Goal: Obtain resource: Obtain resource

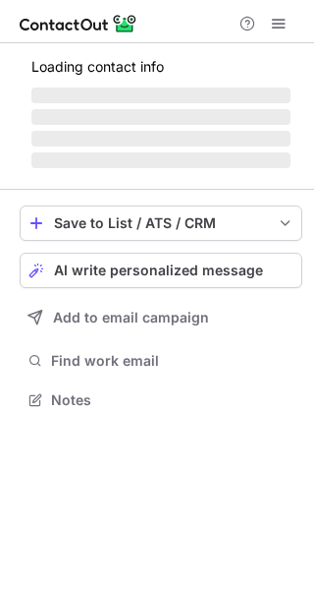
scroll to position [412, 314]
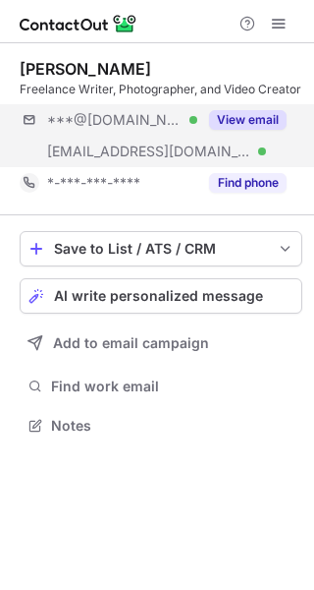
click at [198, 155] on div "***@[DOMAIN_NAME] Verified [EMAIL_ADDRESS][DOMAIN_NAME] Verified View email" at bounding box center [161, 135] width 283 height 63
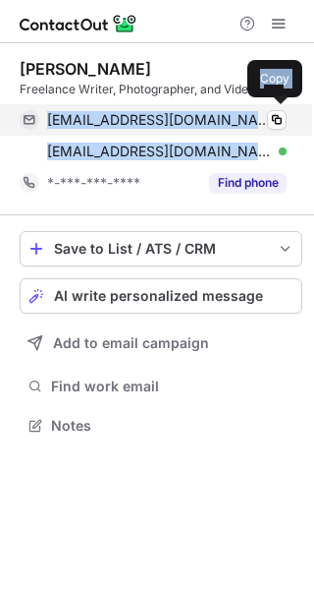
drag, startPoint x: 230, startPoint y: 150, endPoint x: 47, endPoint y: 128, distance: 184.2
click at [47, 128] on div "[EMAIL_ADDRESS][DOMAIN_NAME] Verified Copy [EMAIL_ADDRESS][DOMAIN_NAME] Verifie…" at bounding box center [153, 135] width 267 height 63
copy div "[EMAIL_ADDRESS][DOMAIN_NAME] Verified Copy [EMAIL_ADDRESS][DOMAIN_NAME]"
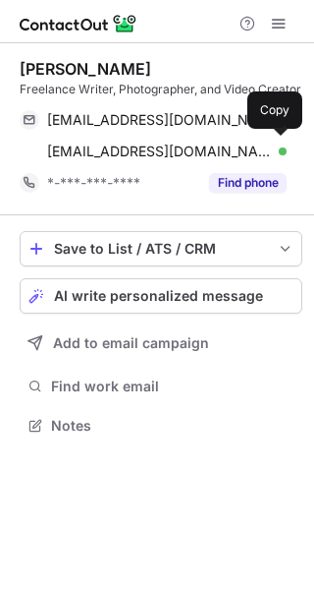
scroll to position [412, 314]
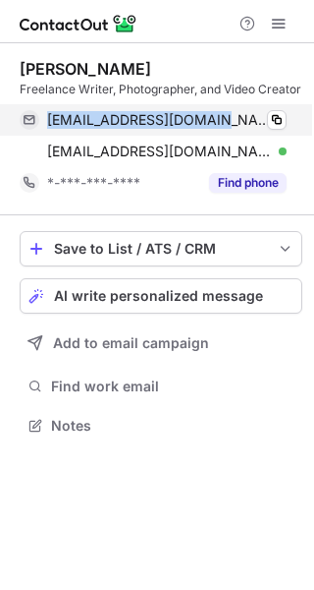
drag, startPoint x: 208, startPoint y: 123, endPoint x: 48, endPoint y: 126, distance: 160.2
click at [48, 126] on span "[EMAIL_ADDRESS][DOMAIN_NAME]" at bounding box center [159, 120] width 225 height 18
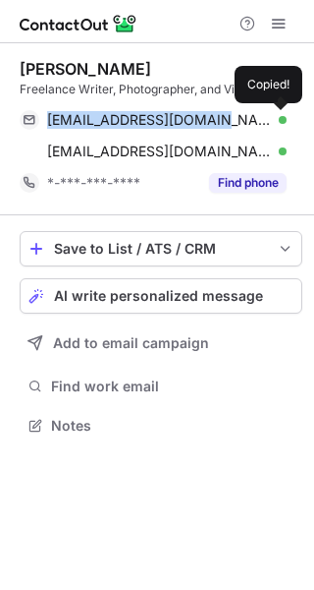
copy span "[EMAIL_ADDRESS][DOMAIN_NAME]"
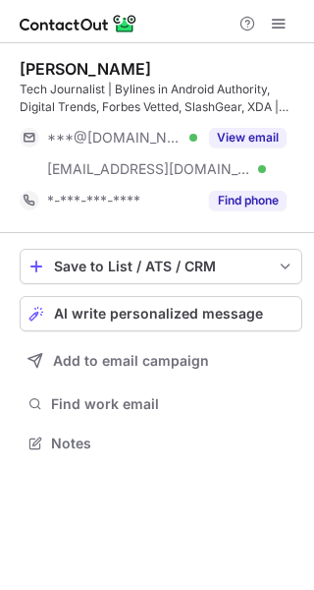
scroll to position [429, 314]
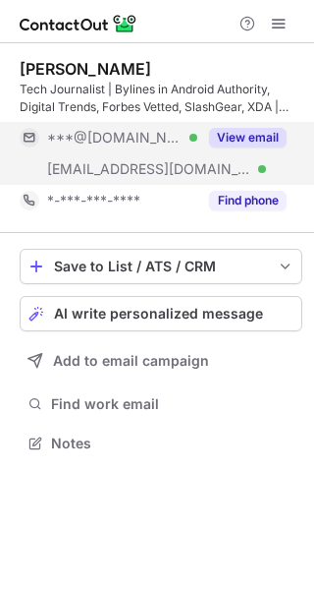
click at [230, 135] on button "View email" at bounding box center [248, 138] width 78 height 20
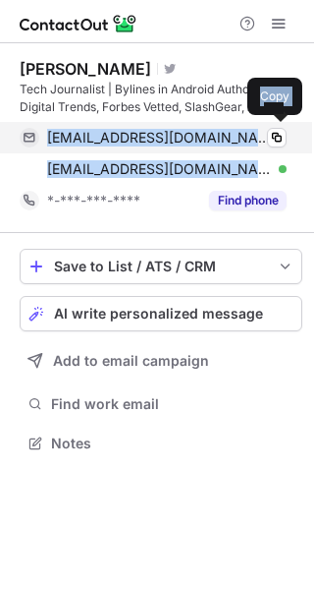
drag, startPoint x: 186, startPoint y: 173, endPoint x: 50, endPoint y: 143, distance: 138.8
click at [50, 143] on div "mhttshr@yahoo.co.in Verified Copy tmehta@forbes.com Verified Copy" at bounding box center [153, 153] width 267 height 63
copy div "mhttshr@yahoo.co.in Verified Copy tmehta@forbes.com"
